Goal: Task Accomplishment & Management: Use online tool/utility

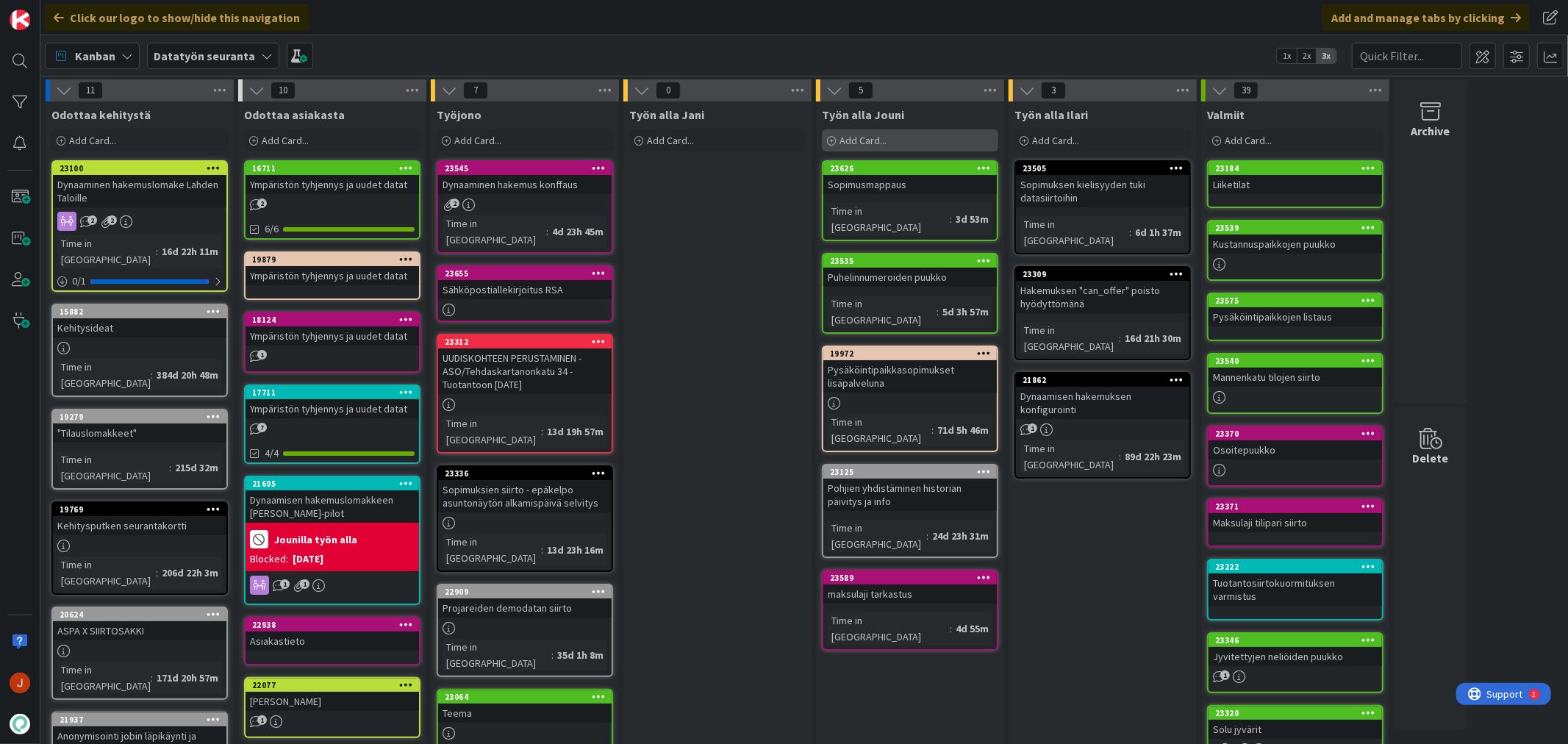
click at [921, 138] on div "Add Card..." at bounding box center [910, 141] width 176 height 22
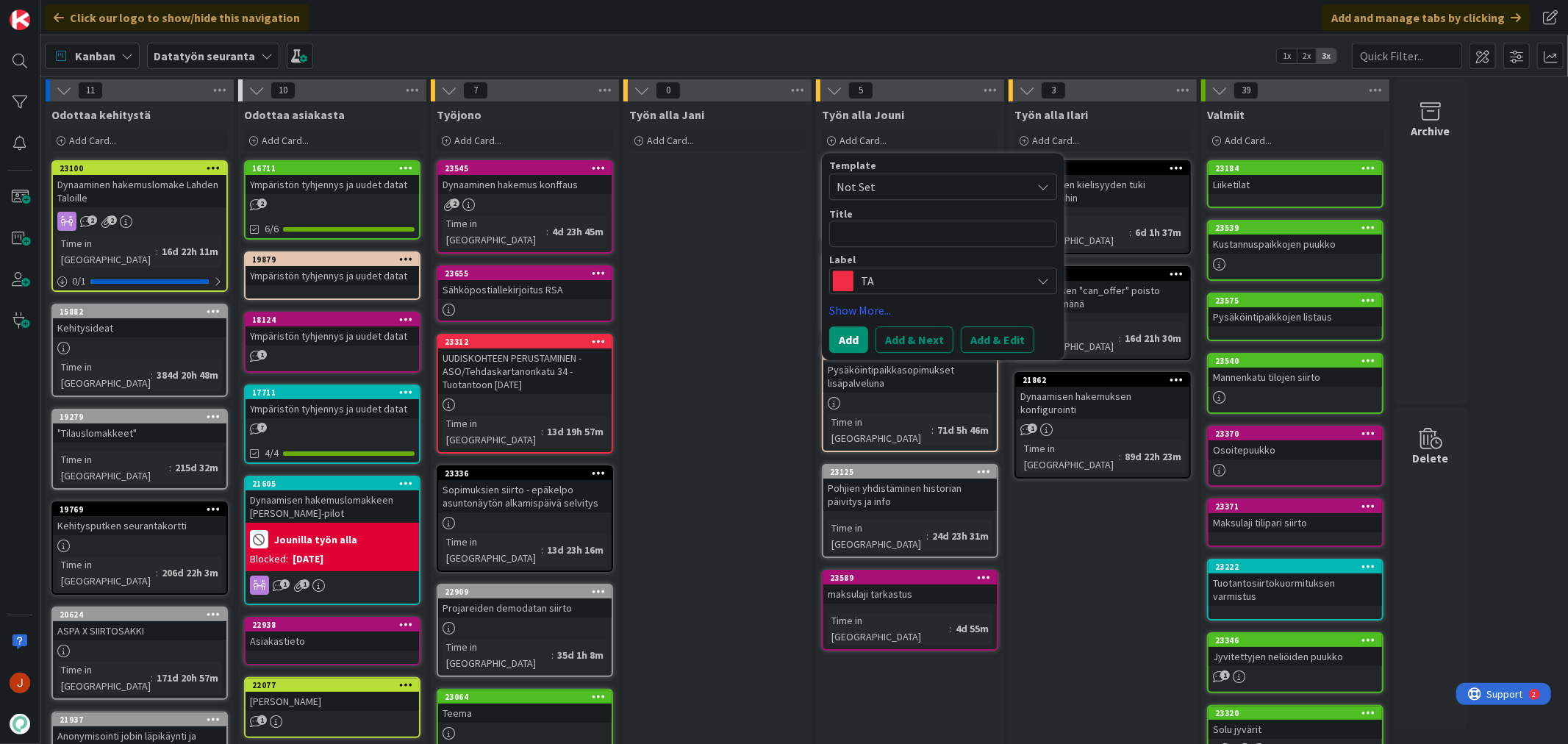
click at [902, 232] on textarea at bounding box center [943, 234] width 228 height 27
click at [899, 278] on span "TA" at bounding box center [942, 281] width 163 height 21
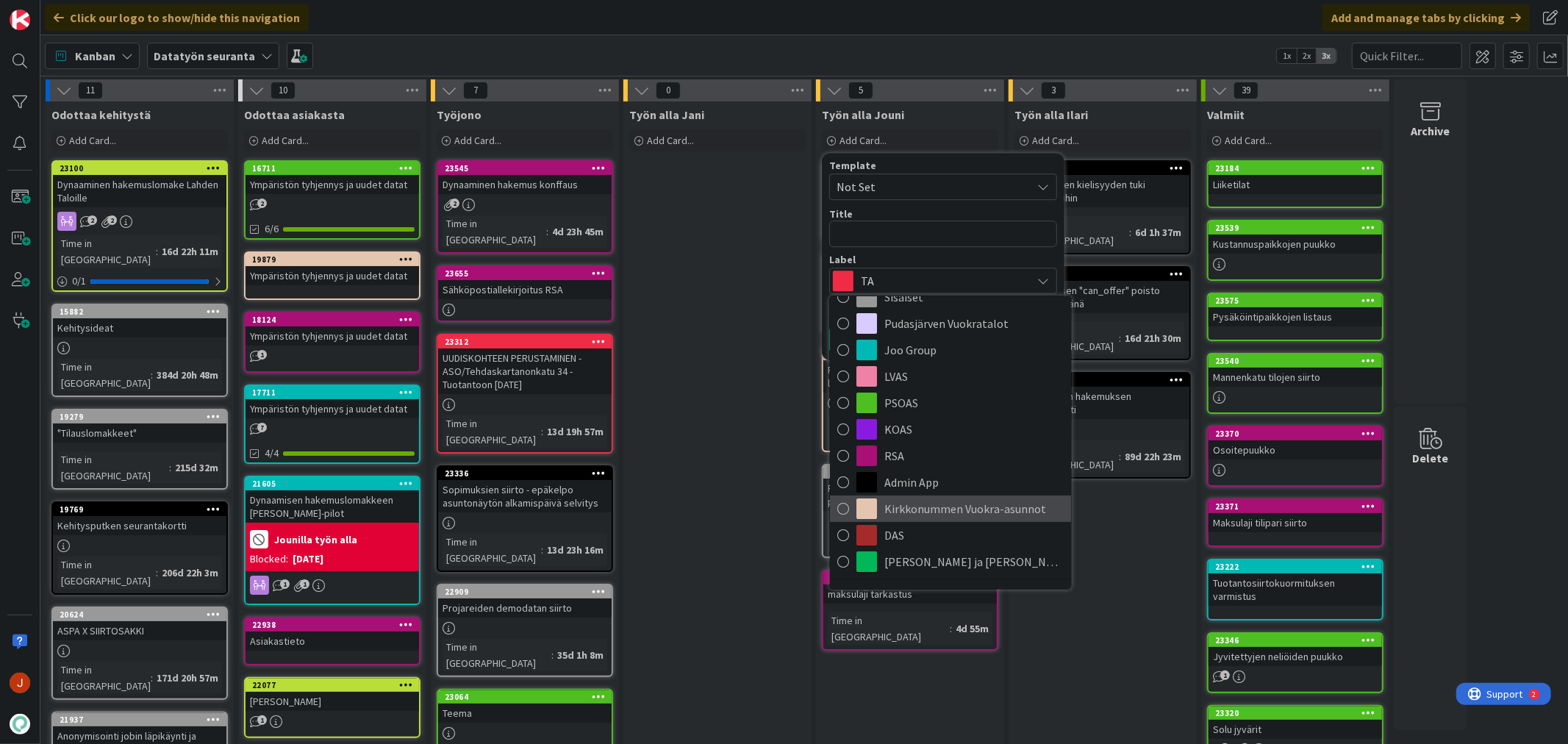
scroll to position [163, 0]
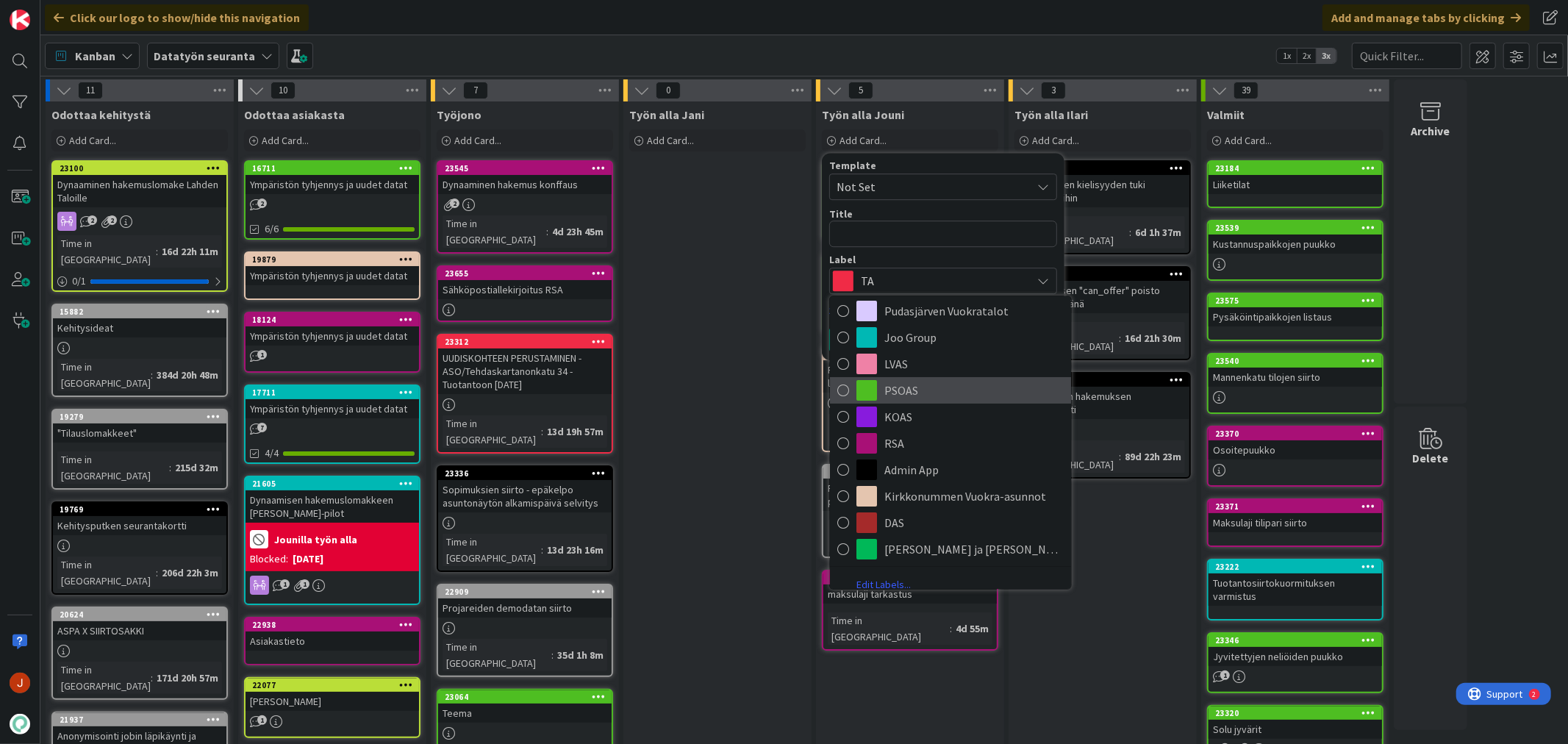
drag, startPoint x: 928, startPoint y: 395, endPoint x: 923, endPoint y: 358, distance: 37.3
click at [928, 395] on span "PSOAS" at bounding box center [973, 390] width 179 height 22
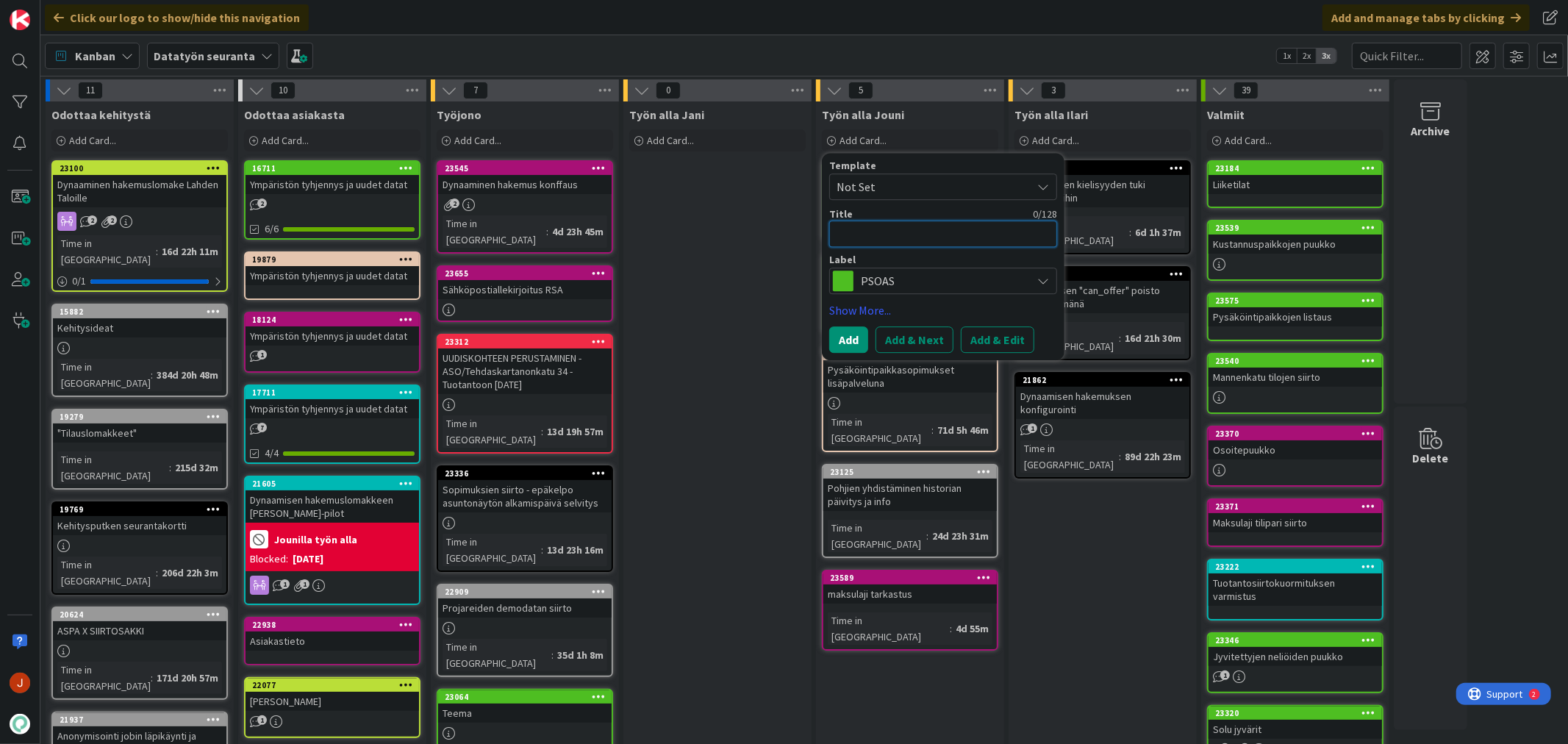
click at [909, 241] on textarea at bounding box center [943, 234] width 228 height 27
type textarea "x"
type textarea "S"
type textarea "x"
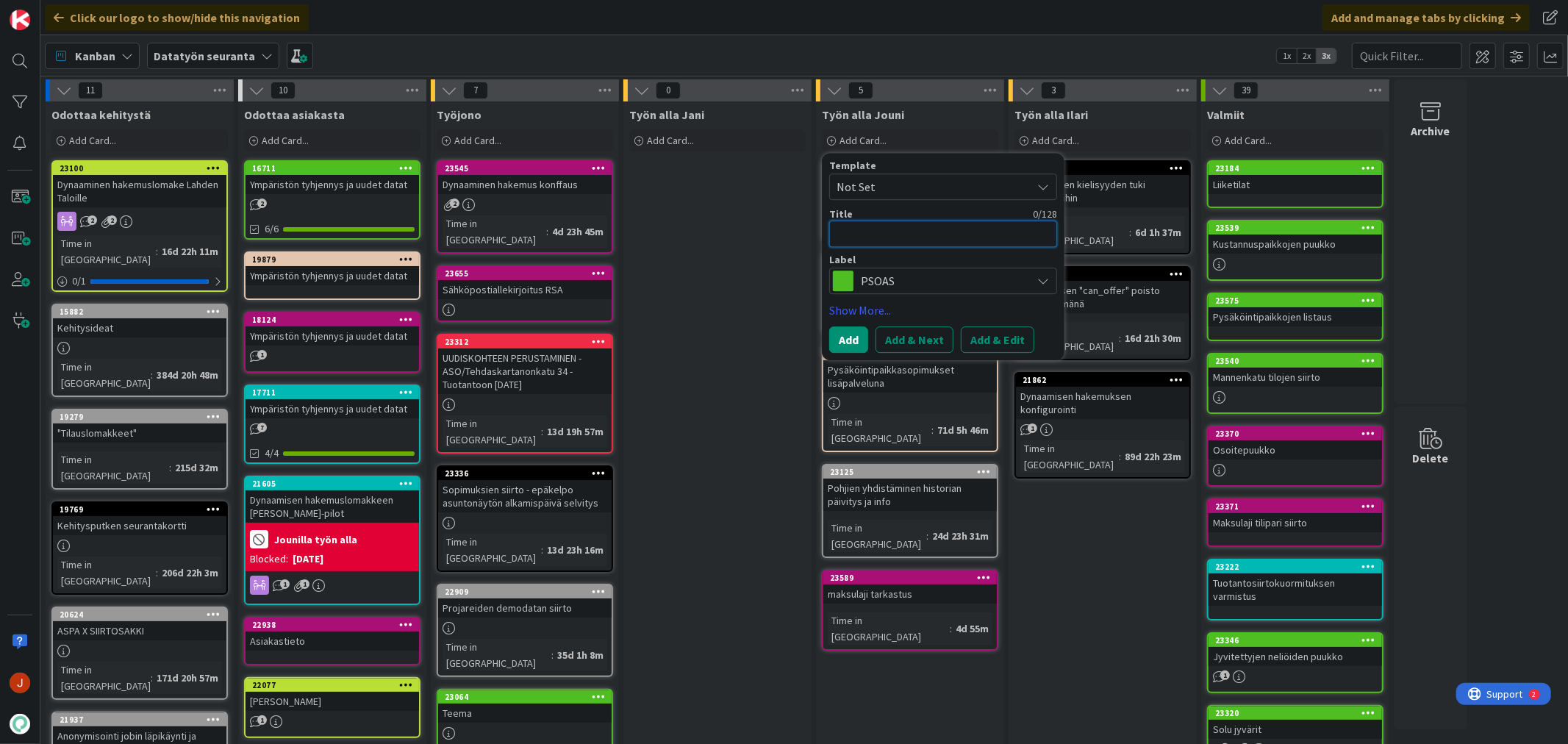
type textarea "K"
type textarea "x"
type textarea "Ki"
type textarea "x"
type textarea "Kie"
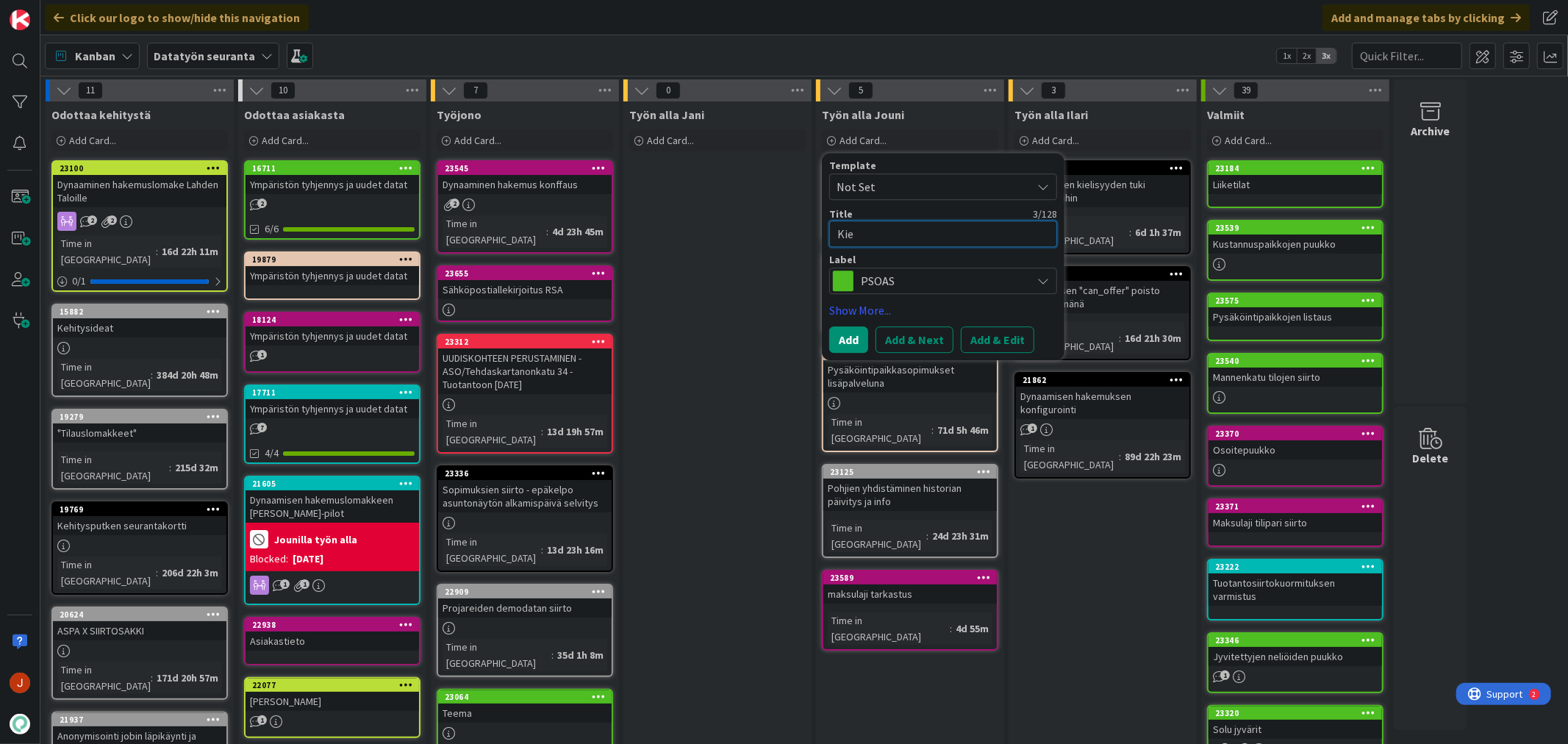
type textarea "x"
type textarea "[GEOGRAPHIC_DATA]"
type textarea "x"
type textarea "Kieli"
type textarea "x"
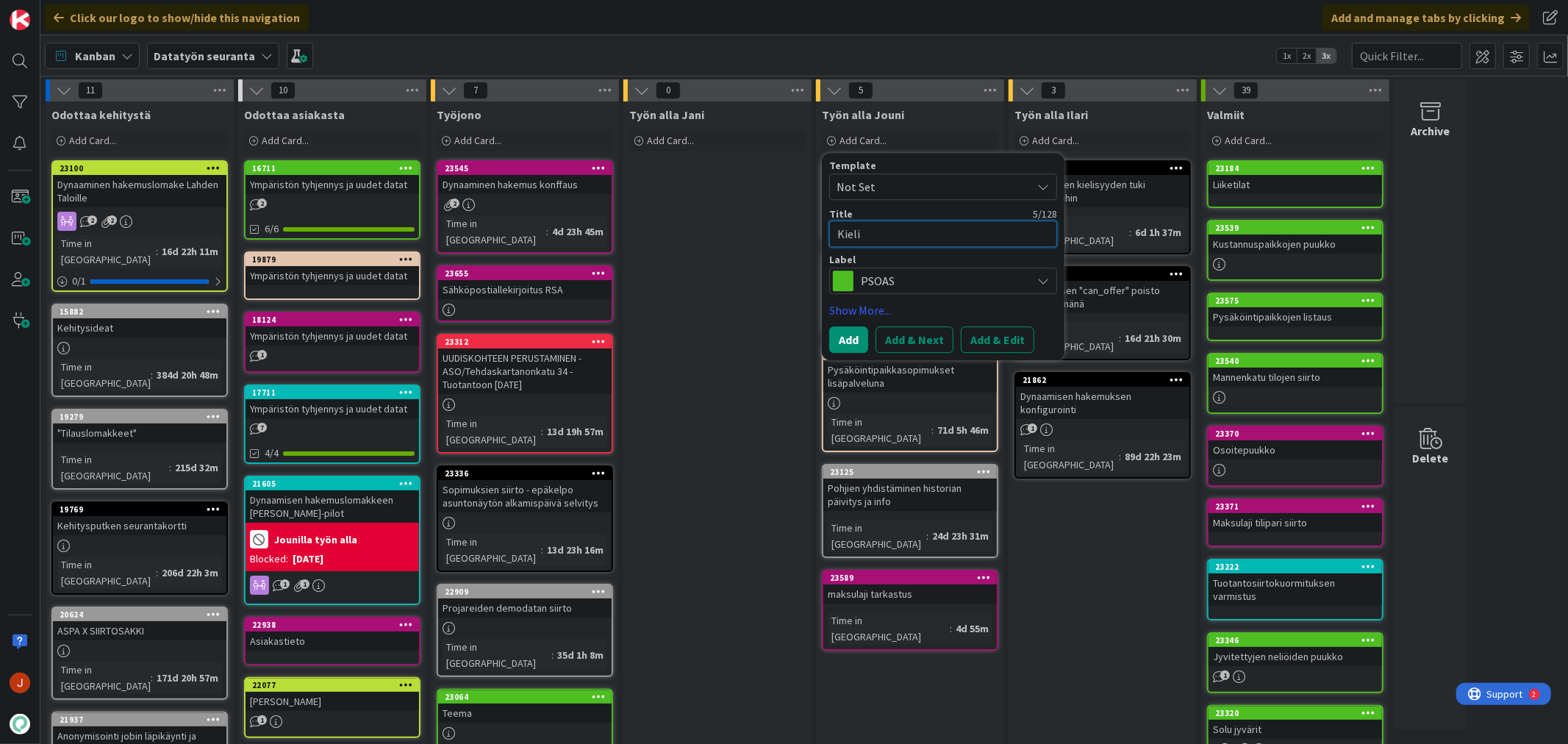
type textarea "Kielis"
type textarea "x"
type textarea "Kielisy"
type textarea "x"
type textarea "Kielisyy"
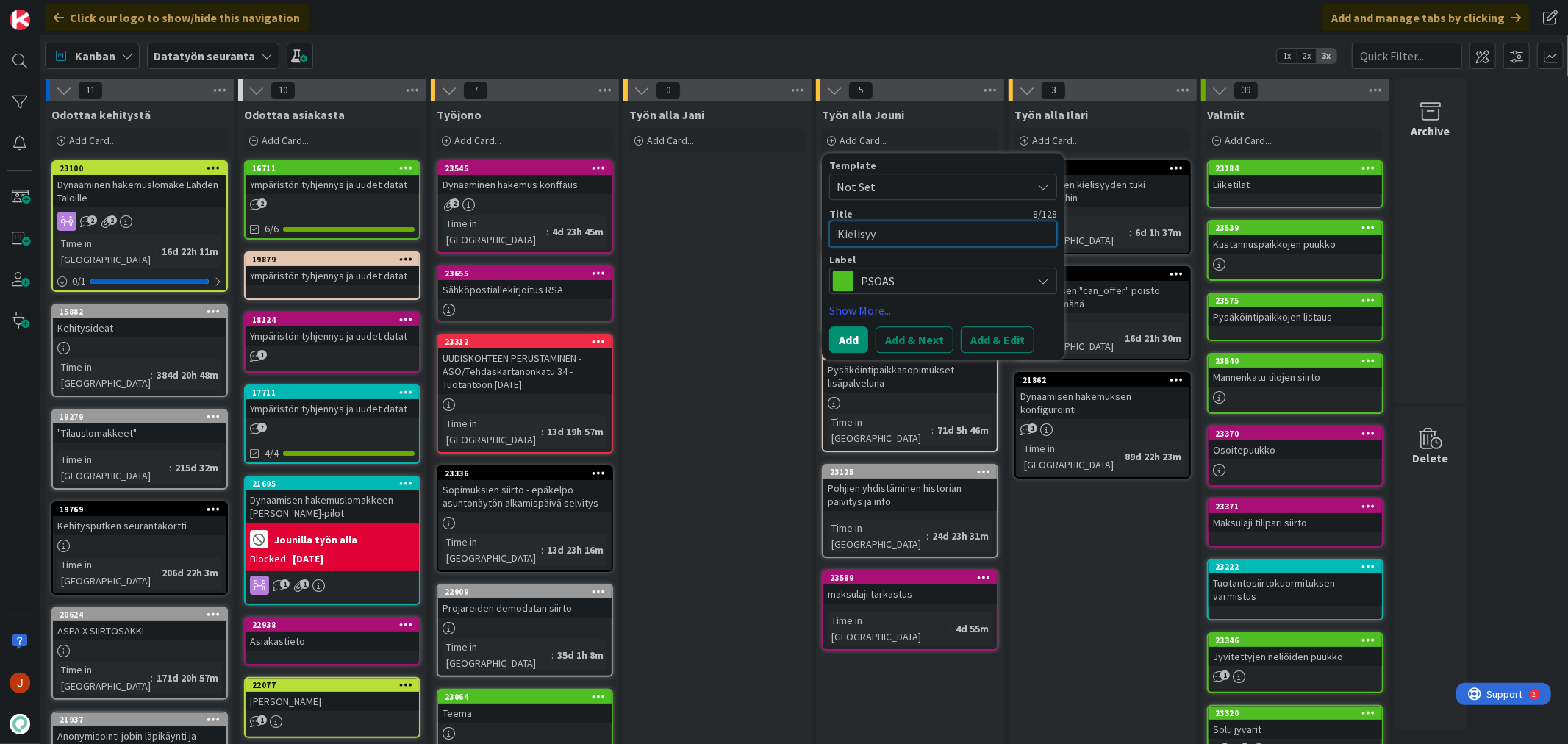
type textarea "x"
type textarea "Kielisyyd"
type textarea "x"
type textarea "Kielisyyde"
type textarea "x"
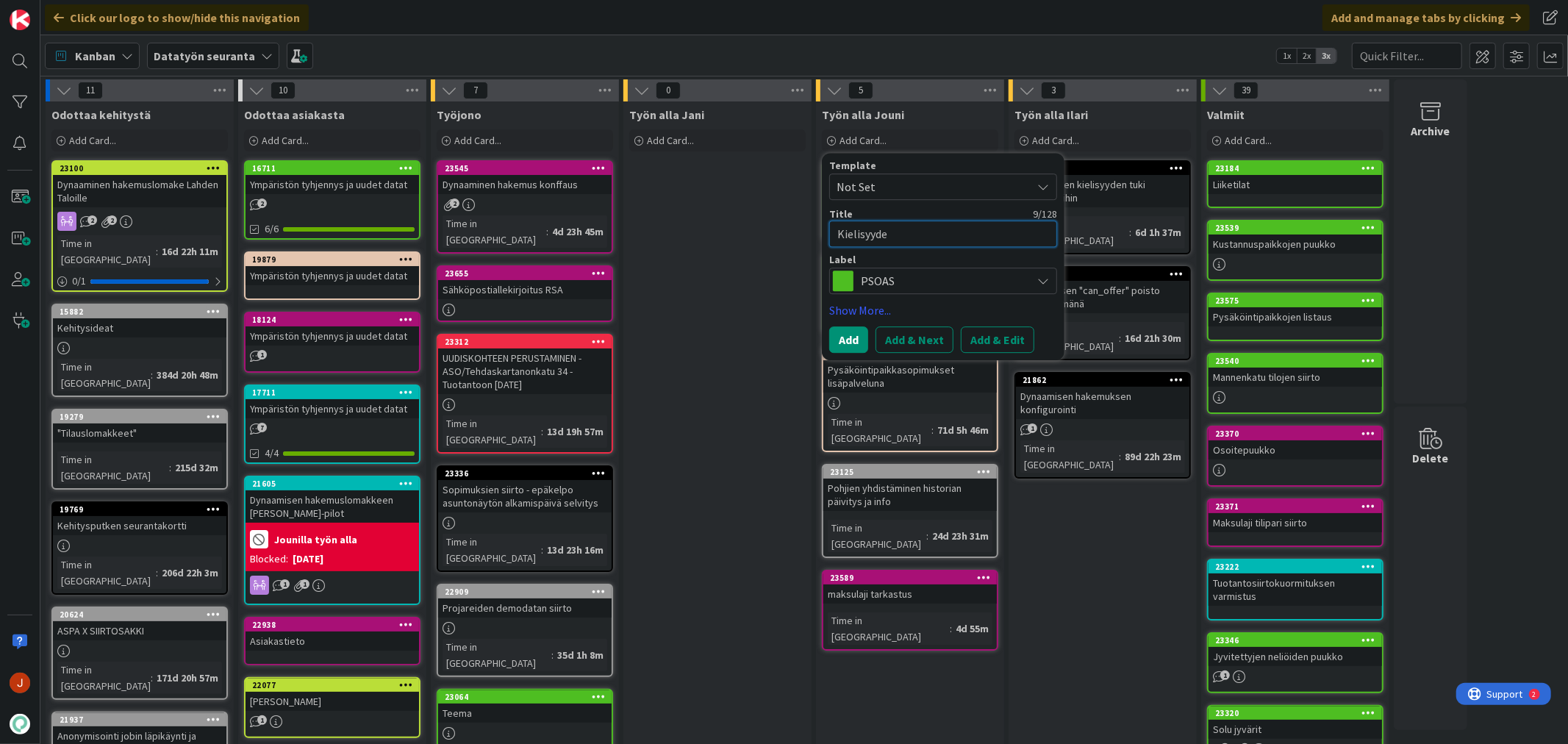
type textarea "Kielisyyden"
type textarea "x"
type textarea "Kielisyyden"
type textarea "x"
type textarea "Kielisyyden p"
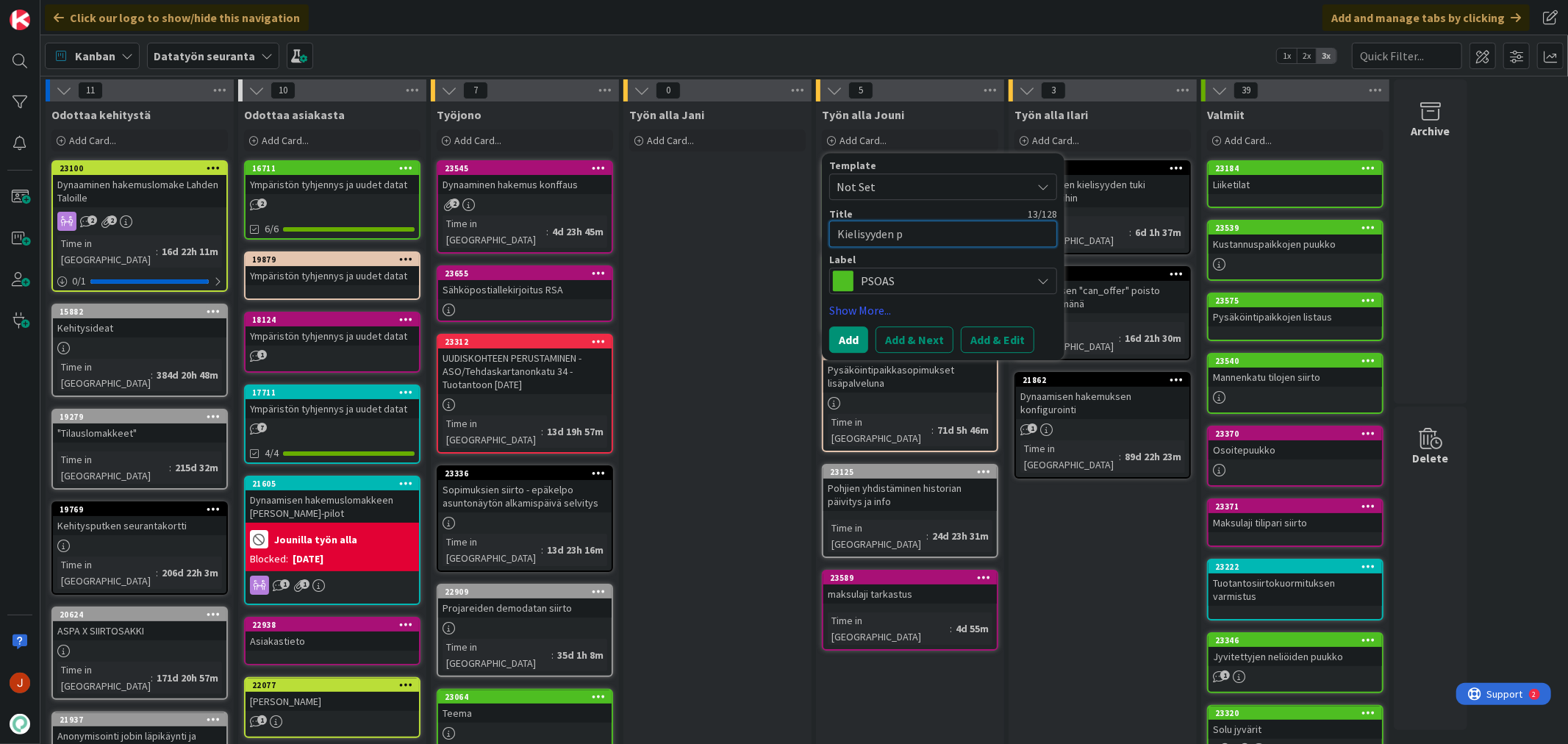
type textarea "x"
type textarea "Kielisyyden pu"
type textarea "x"
type textarea "Kielisyyden puu"
type textarea "x"
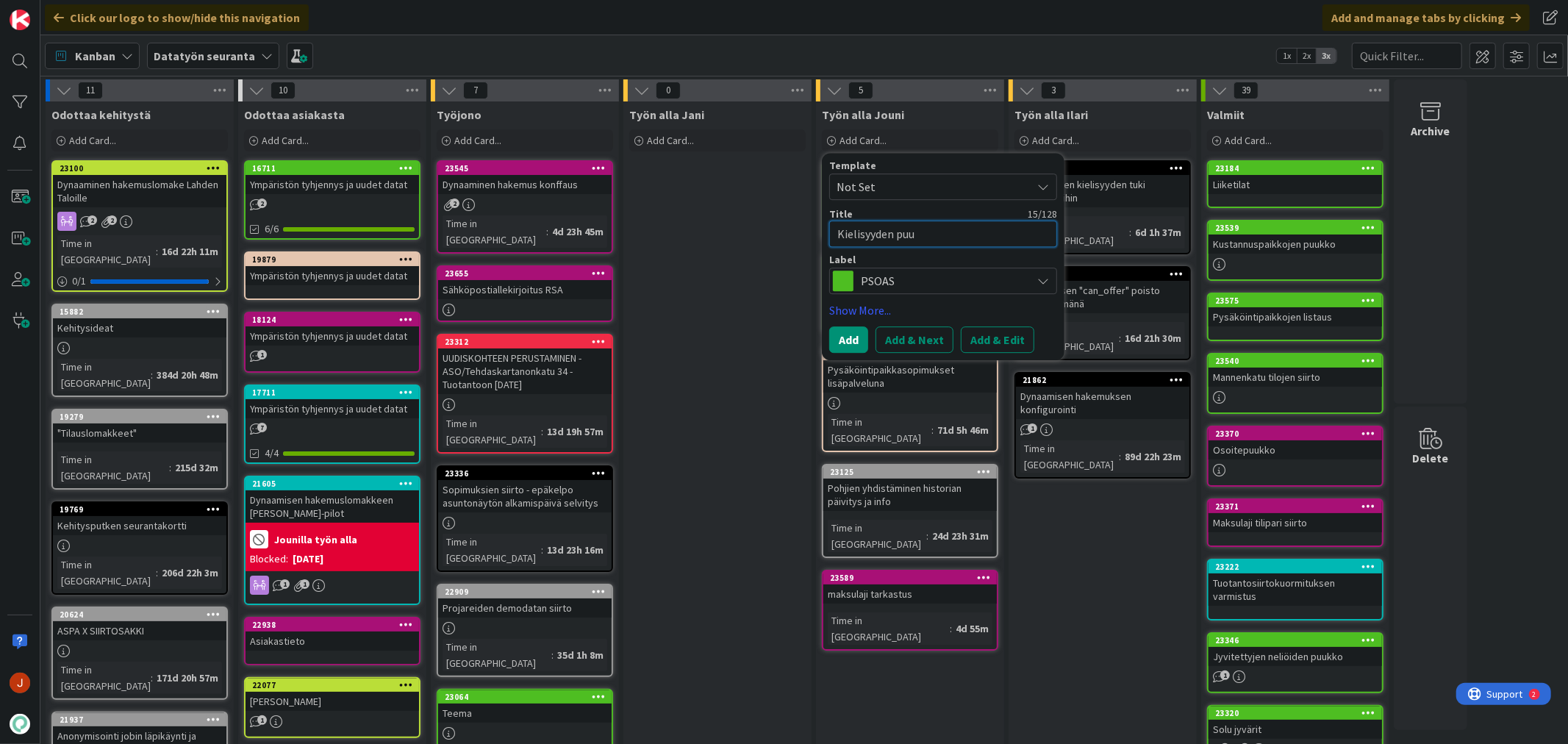
type textarea "Kielisyyden puuk"
type textarea "x"
type textarea "Kielisyyden puukk"
type textarea "x"
type textarea "Kielisyyden puukko"
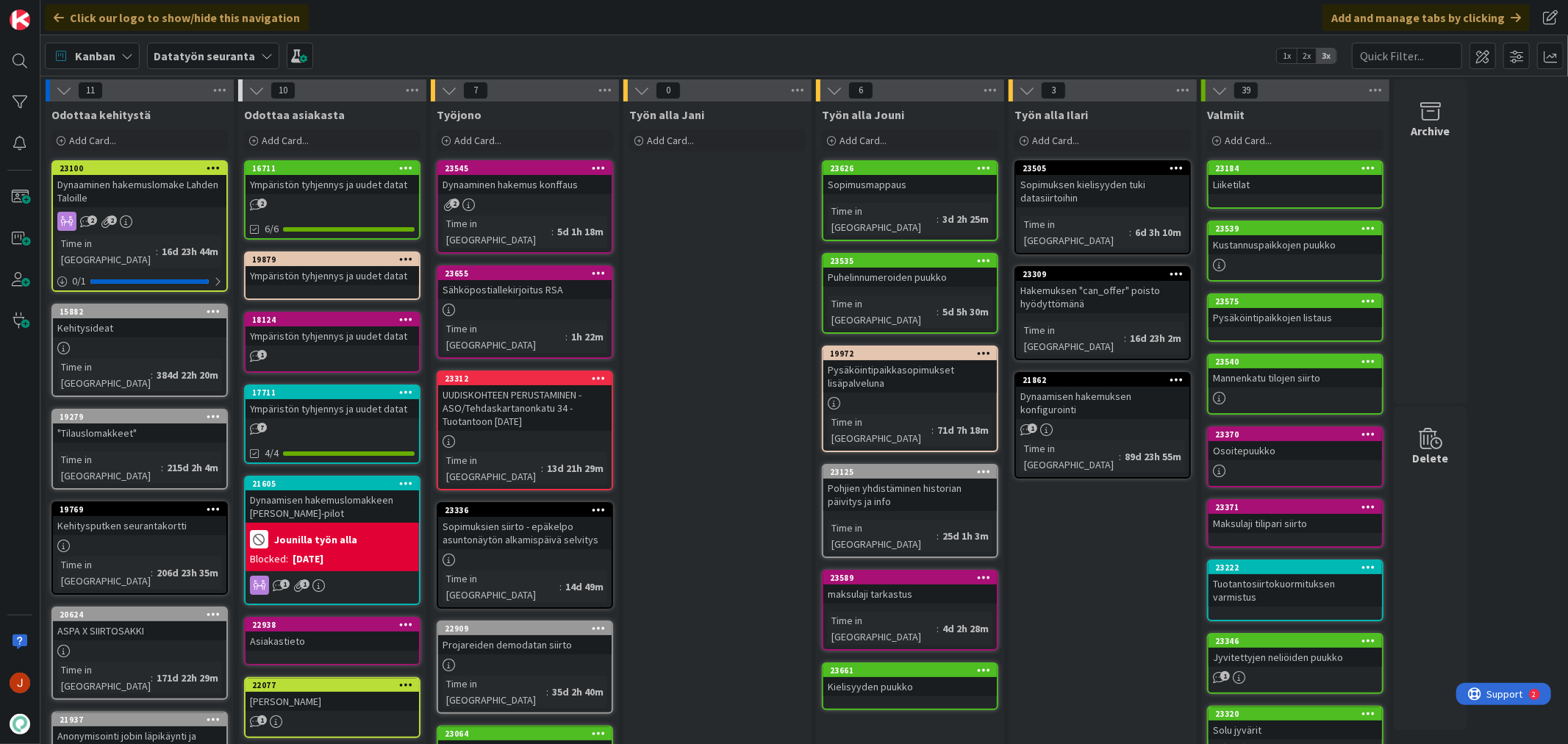
click at [756, 292] on div "Työn alla Jani Add Card..." at bounding box center [717, 713] width 188 height 1225
